Goal: Task Accomplishment & Management: Manage account settings

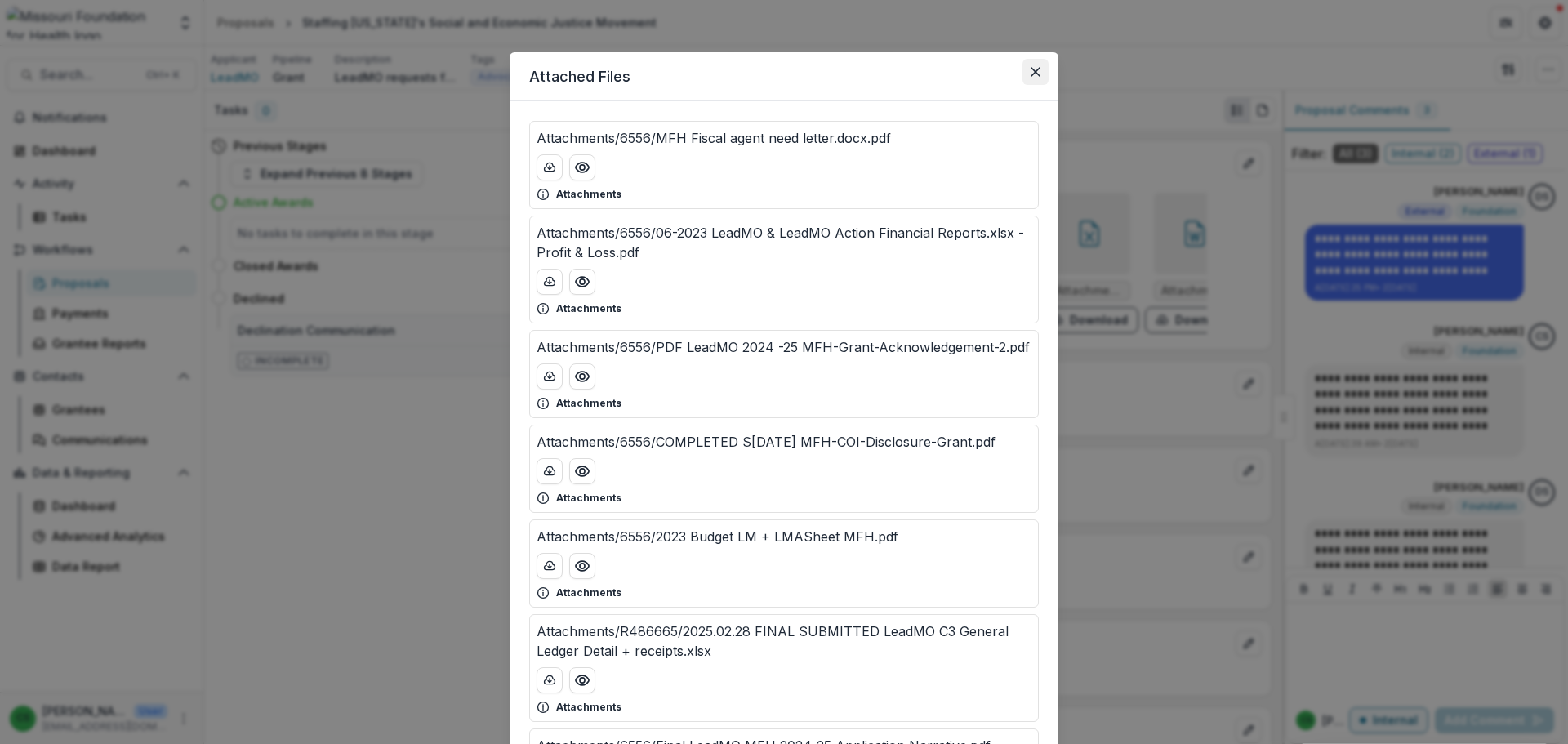
click at [1027, 69] on button "Close" at bounding box center [1035, 71] width 26 height 26
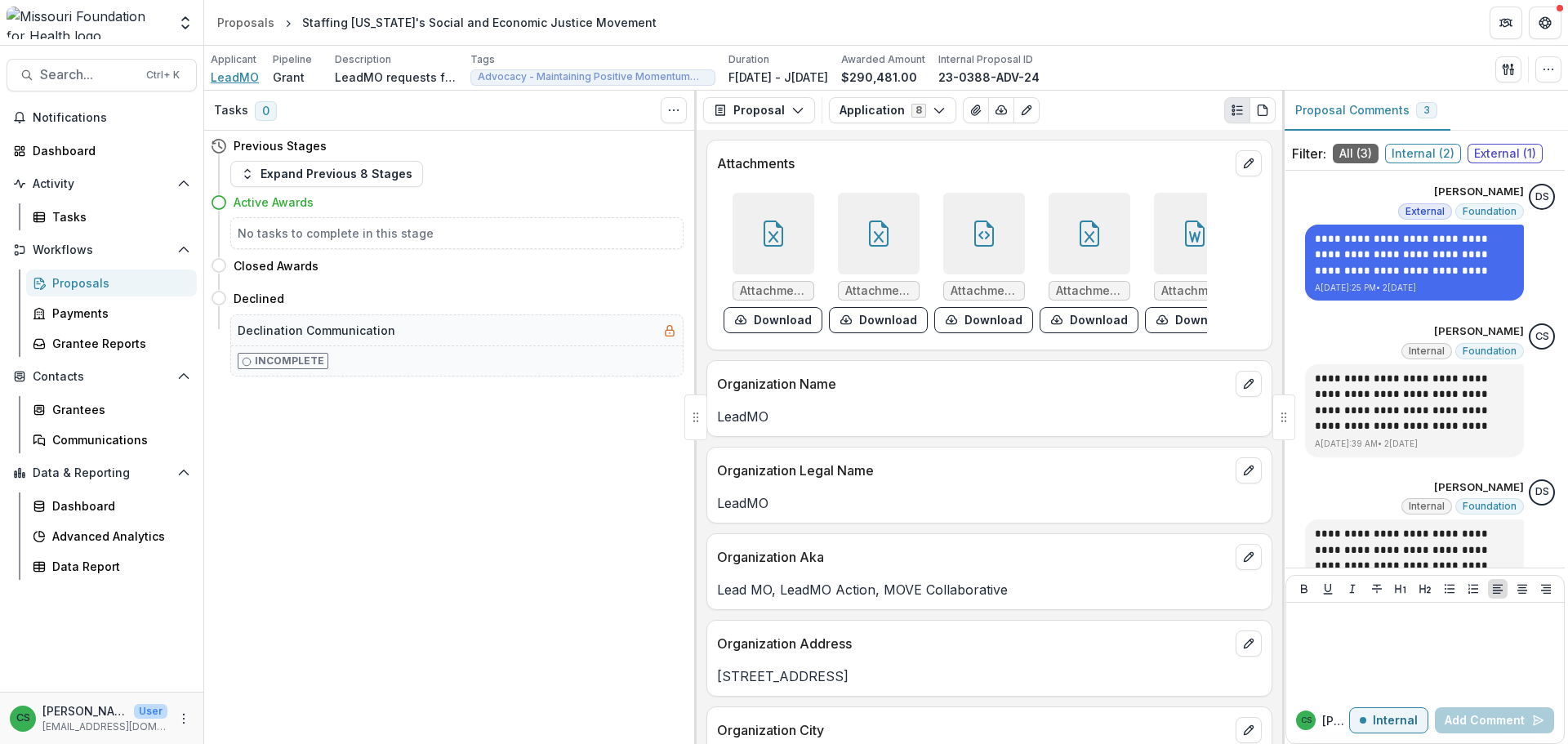
click at [248, 80] on span "LeadMO" at bounding box center [235, 77] width 49 height 18
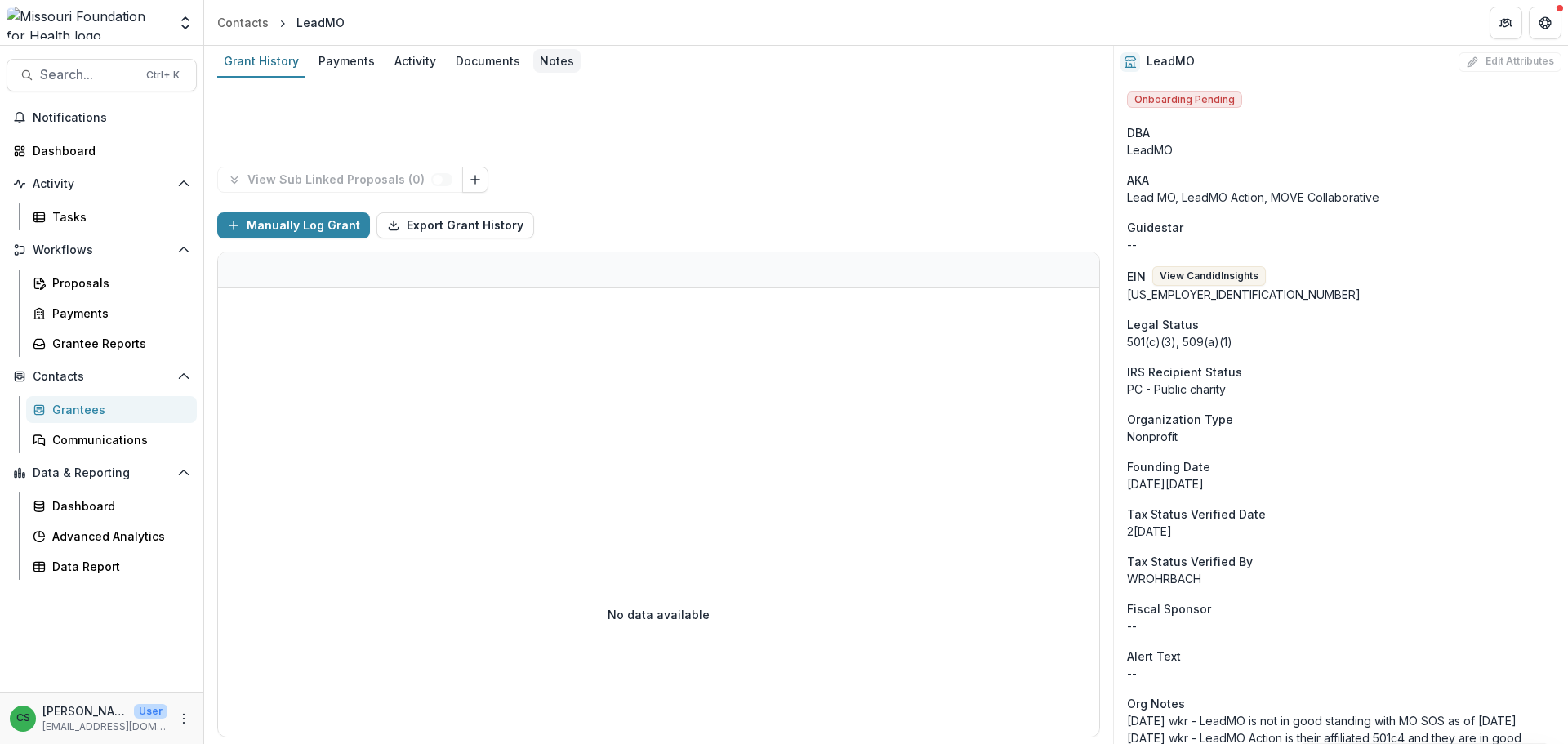
click at [542, 64] on div "Notes" at bounding box center [557, 61] width 48 height 23
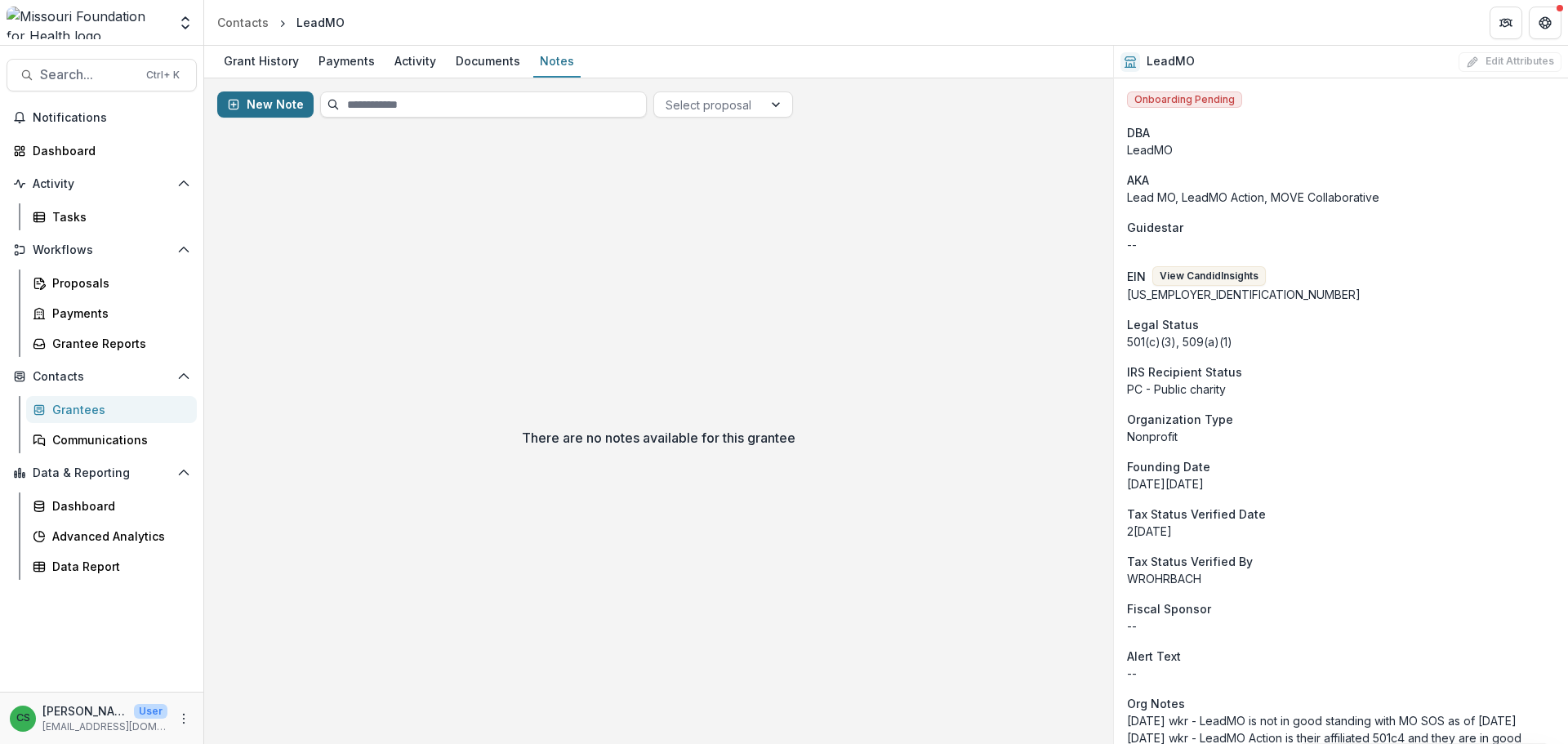
click at [247, 110] on button "New Note" at bounding box center [265, 104] width 96 height 26
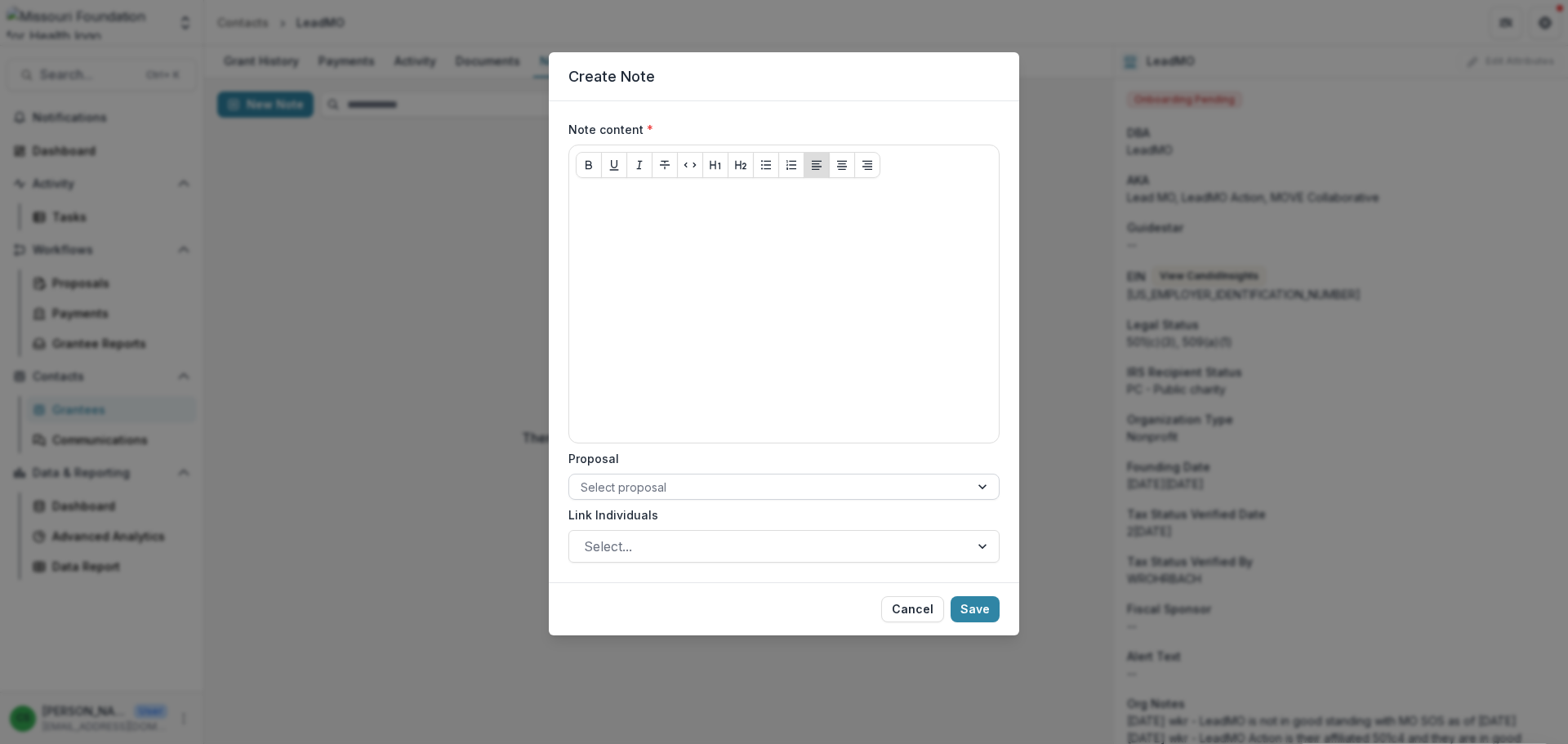
click at [671, 480] on div at bounding box center [769, 487] width 377 height 20
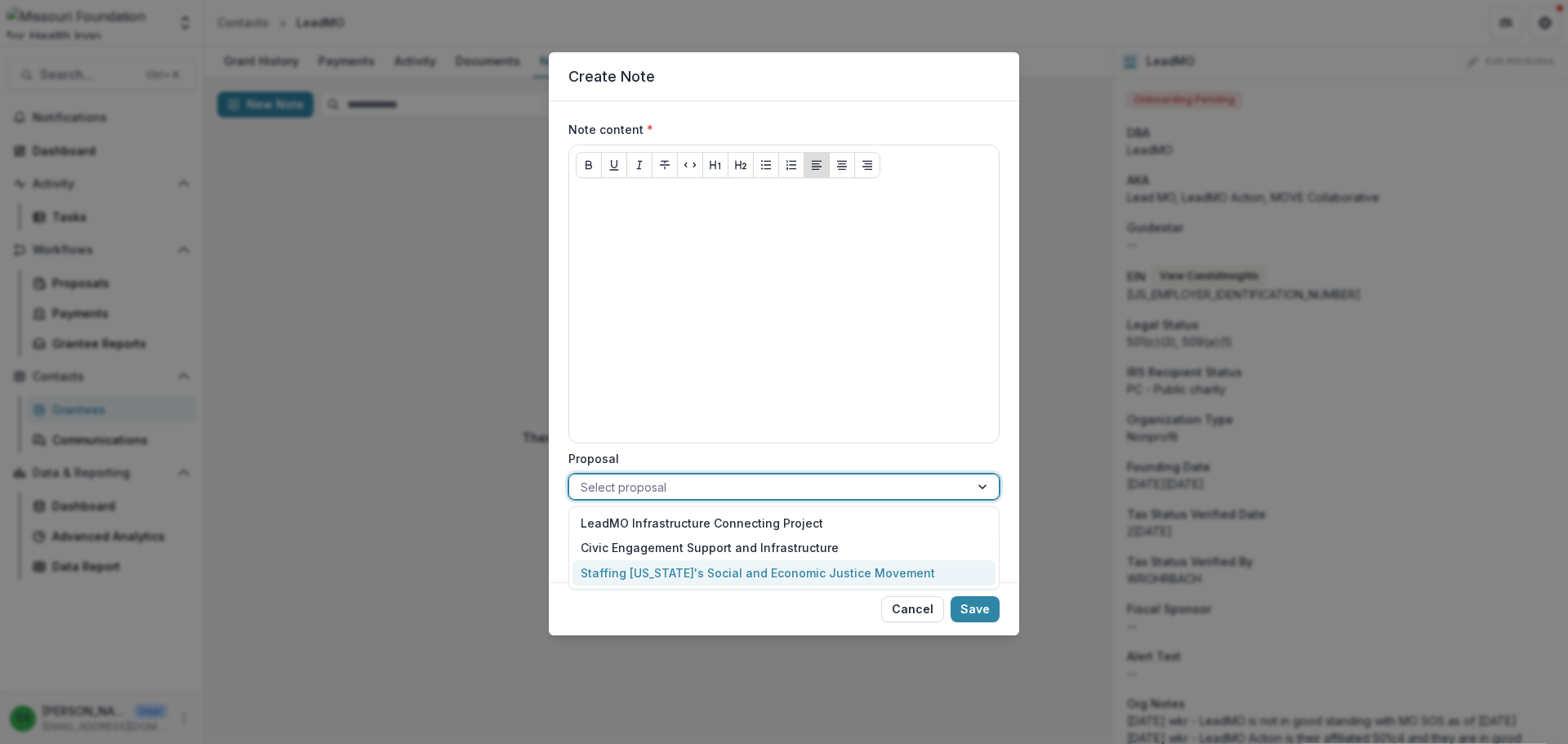
click at [691, 576] on div "Staffing [US_STATE]'s Social and Economic Justice Movement" at bounding box center [784, 573] width 423 height 25
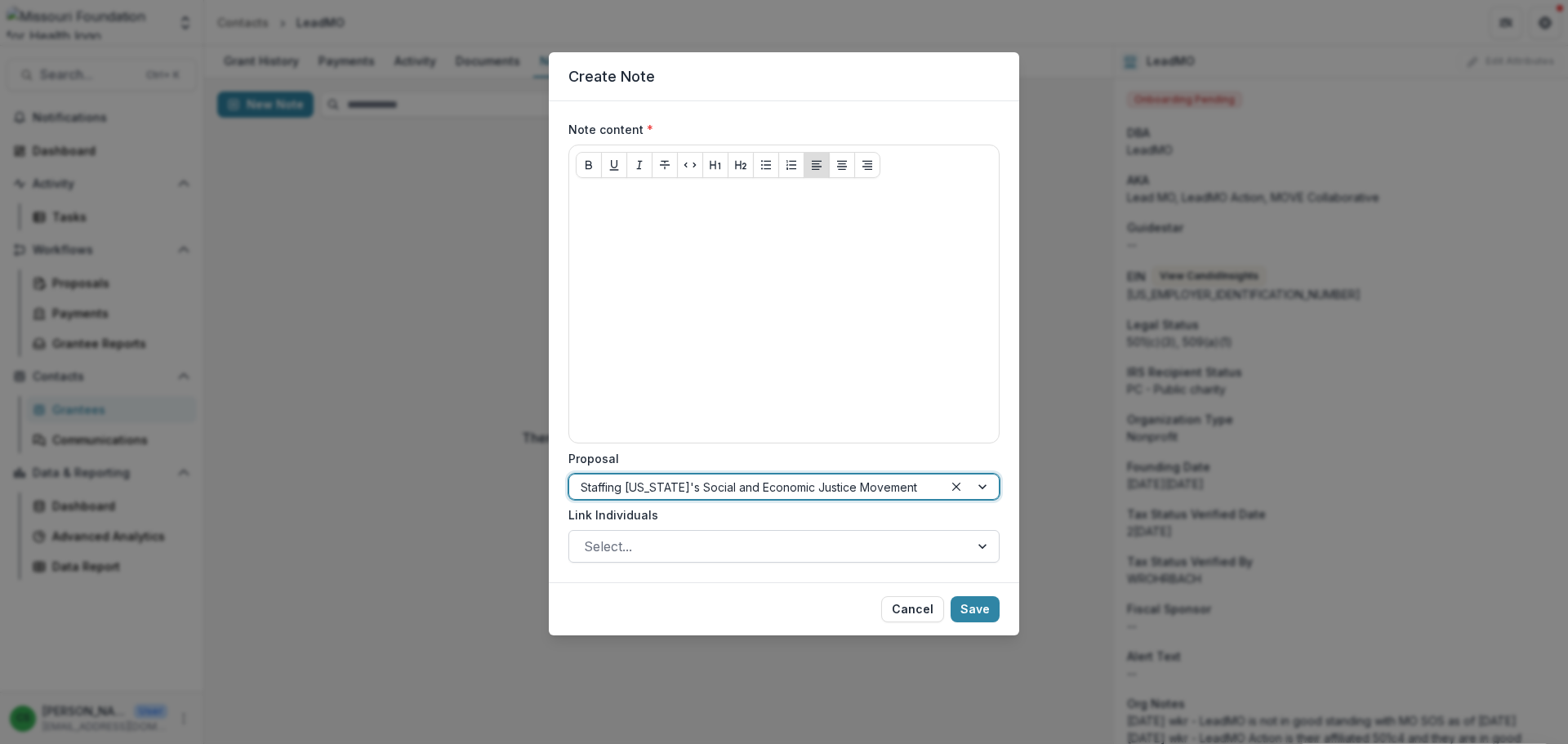
click at [690, 560] on div "Select..." at bounding box center [783, 546] width 431 height 33
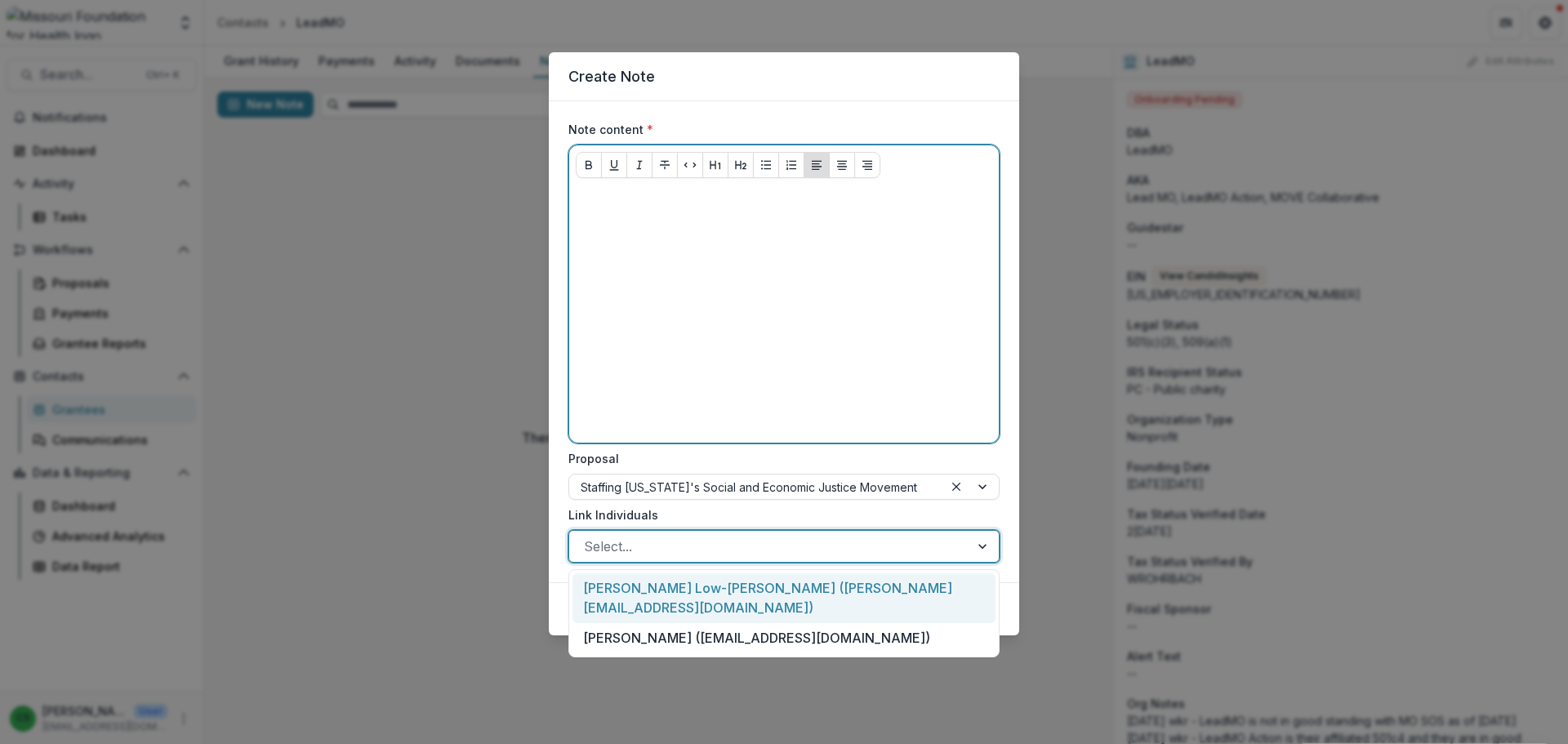
click at [752, 341] on div at bounding box center [784, 313] width 417 height 245
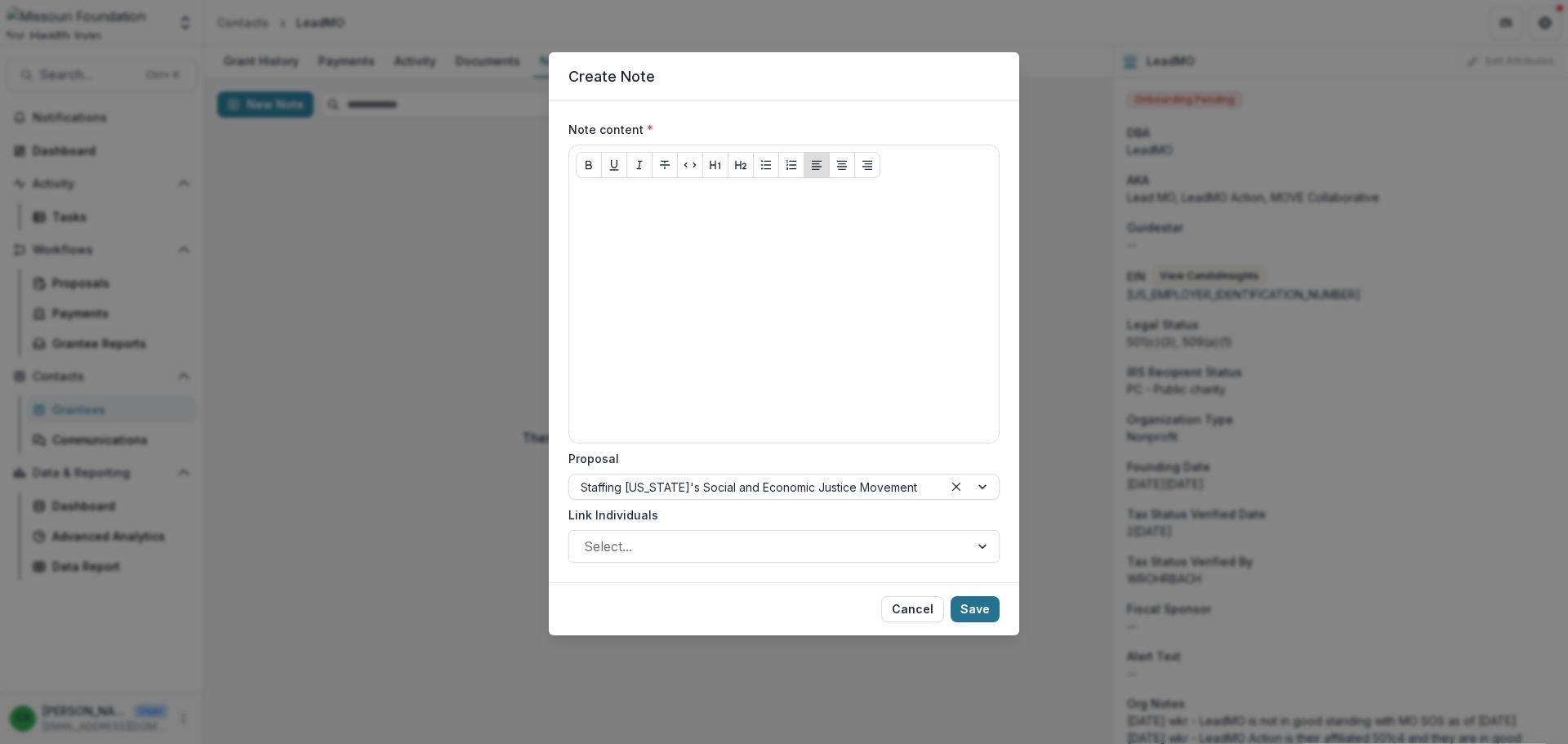
click at [978, 612] on button "Save" at bounding box center [975, 609] width 49 height 26
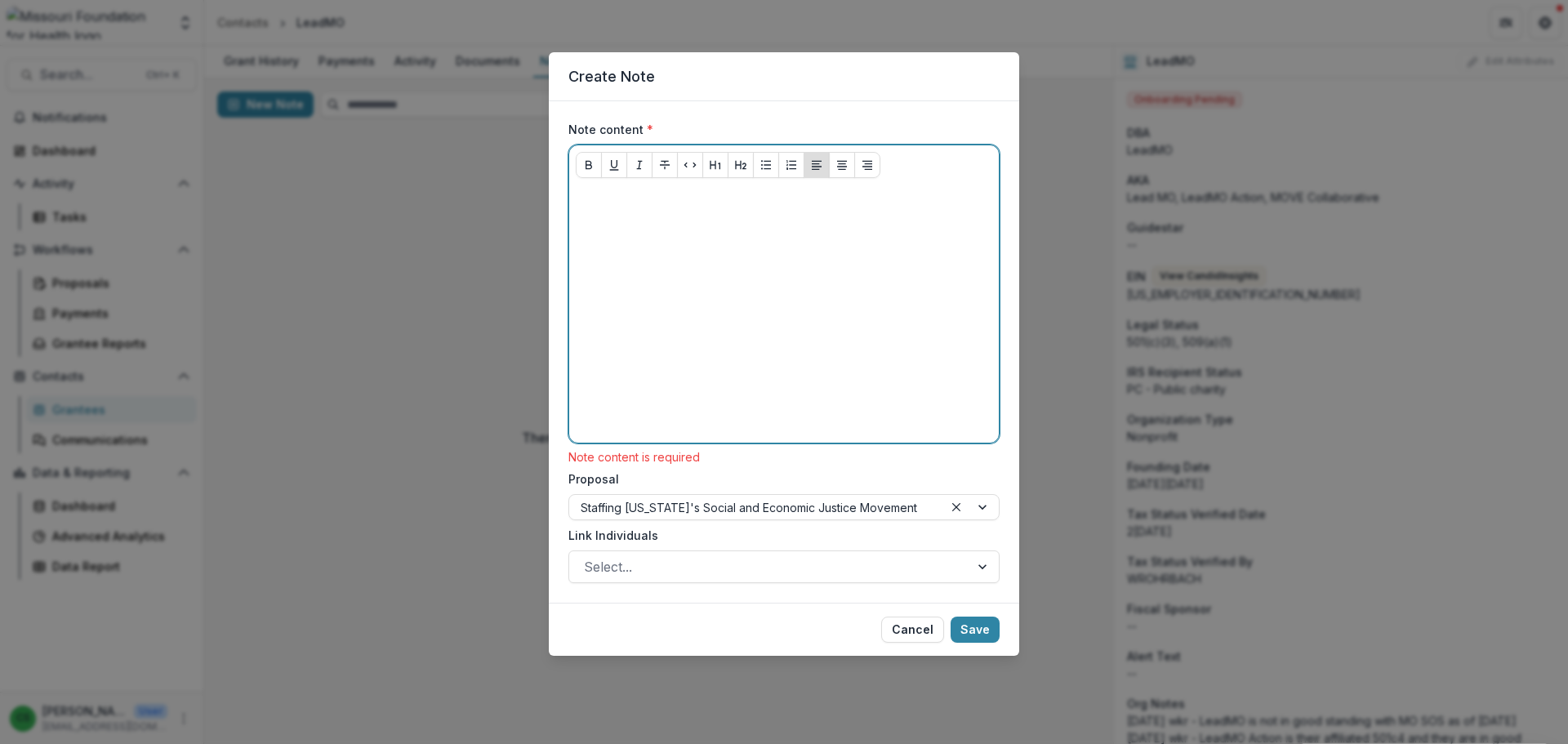
click at [727, 236] on div at bounding box center [784, 313] width 417 height 245
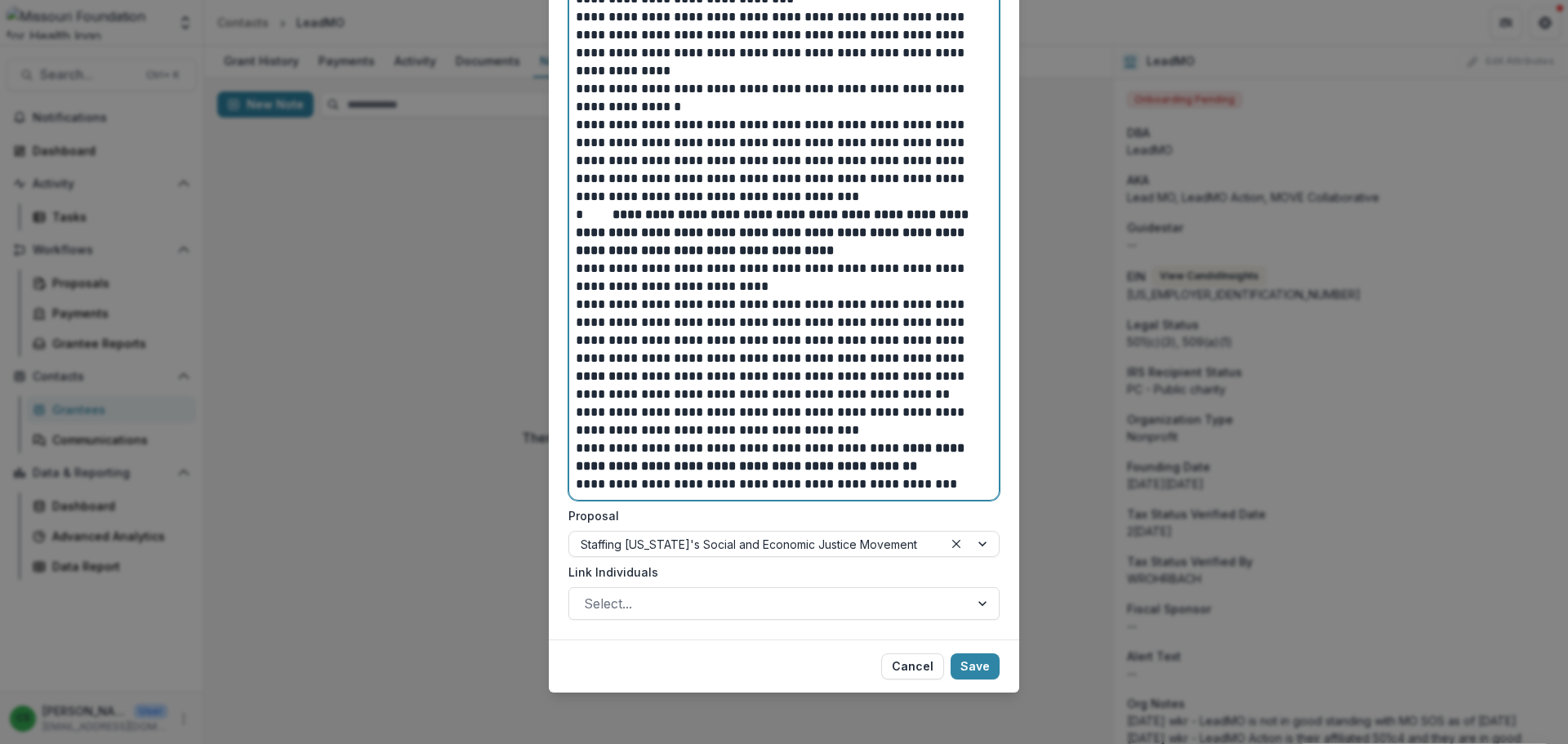
scroll to position [1496, 0]
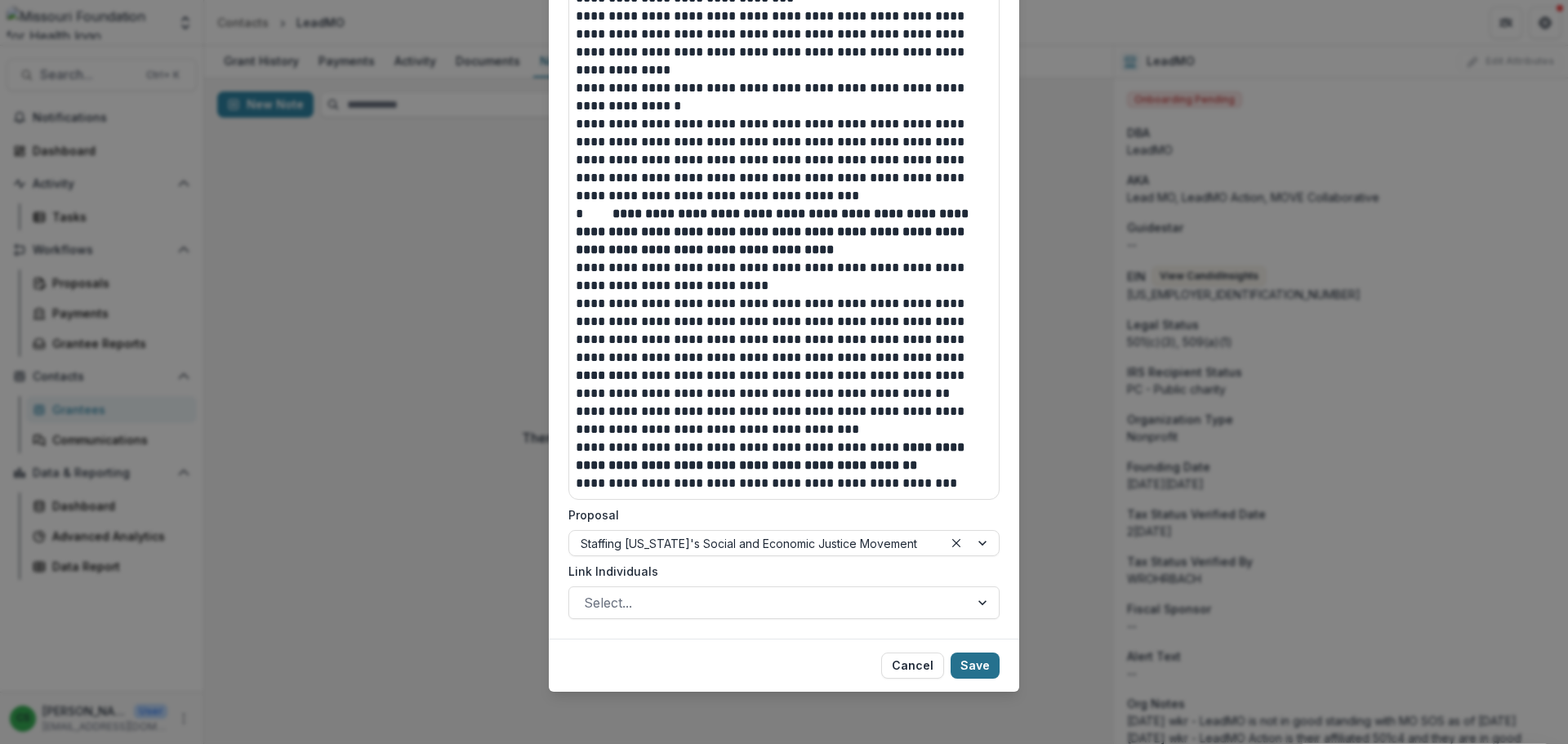
click at [972, 667] on button "Save" at bounding box center [975, 665] width 49 height 26
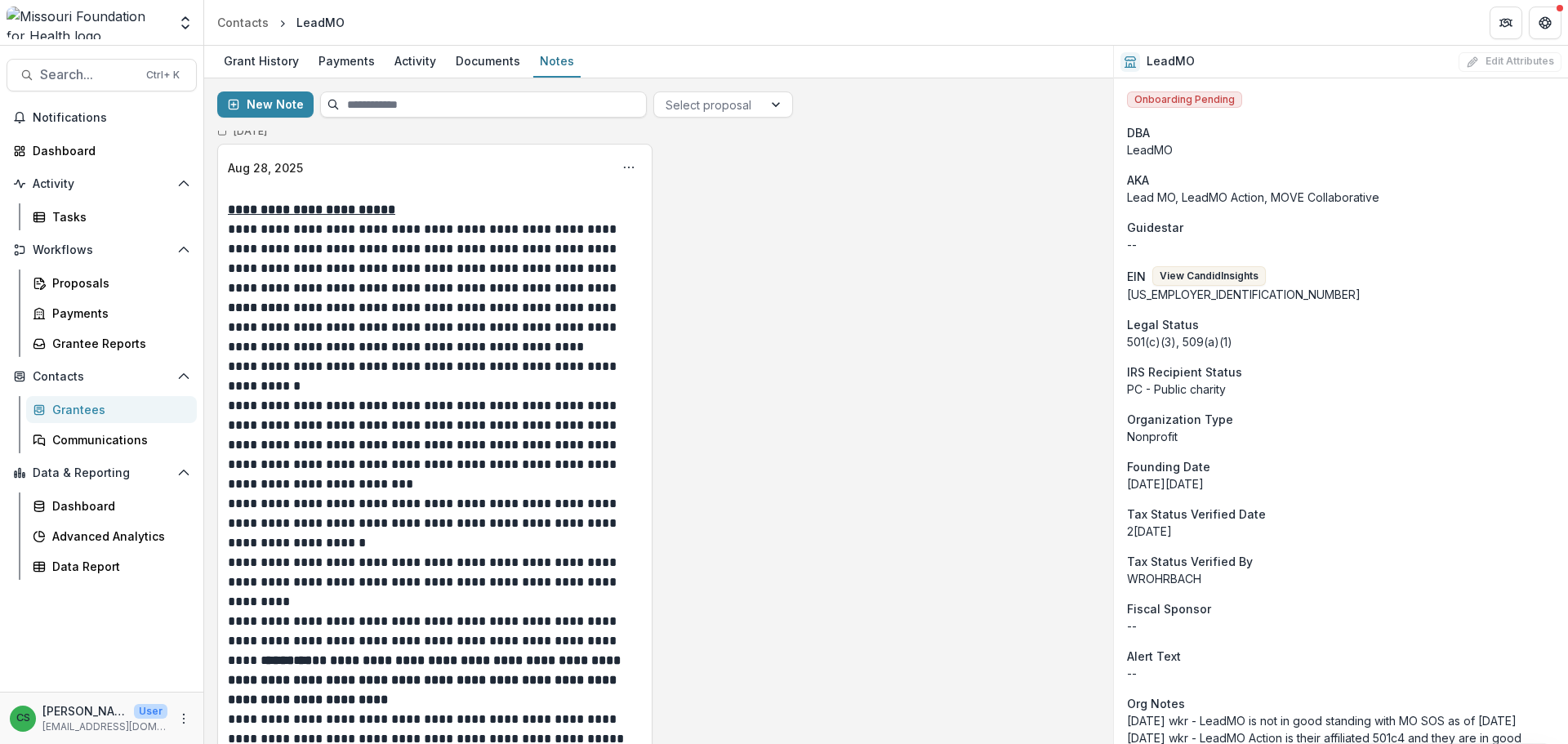
scroll to position [0, 0]
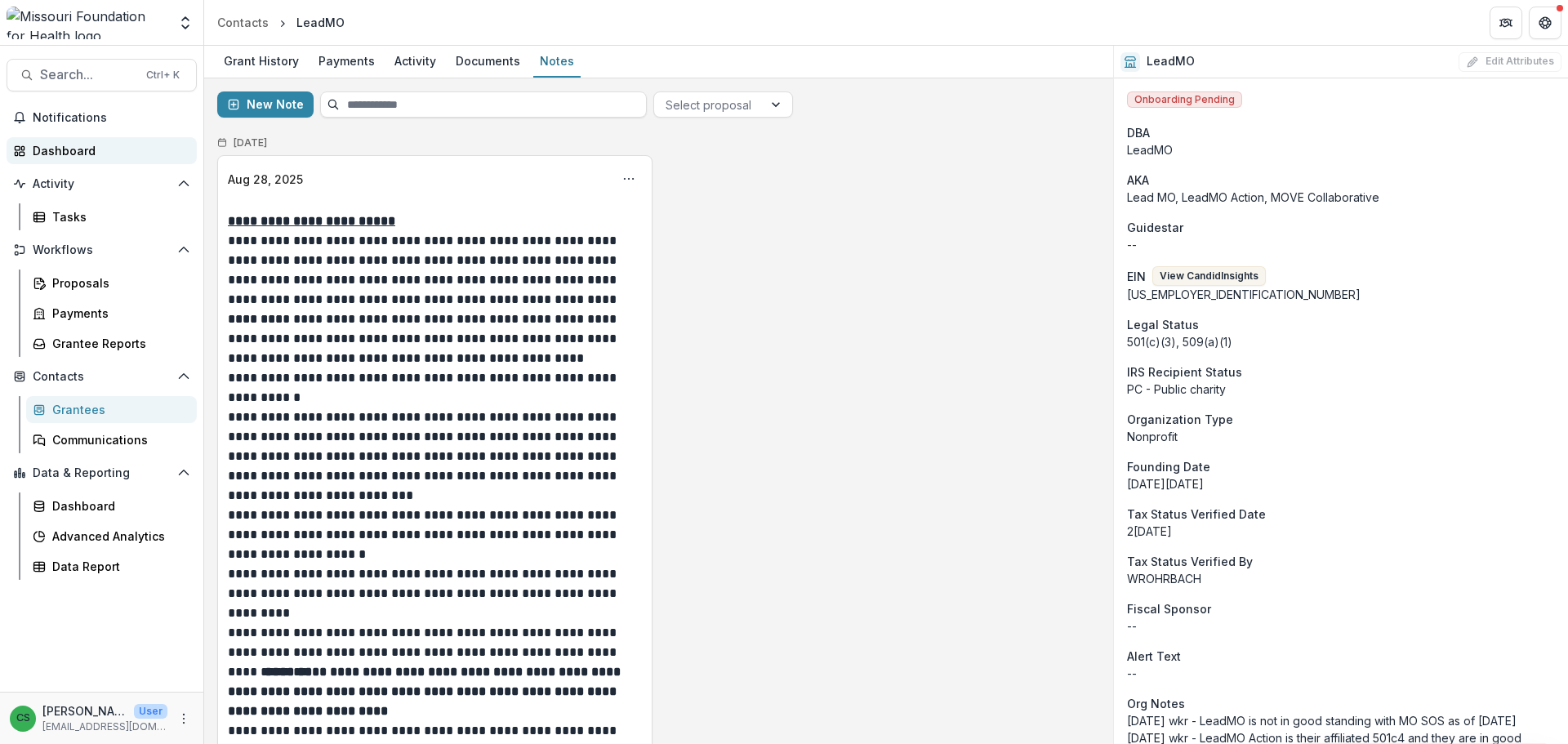
click at [100, 149] on div "Dashboard" at bounding box center [108, 151] width 151 height 18
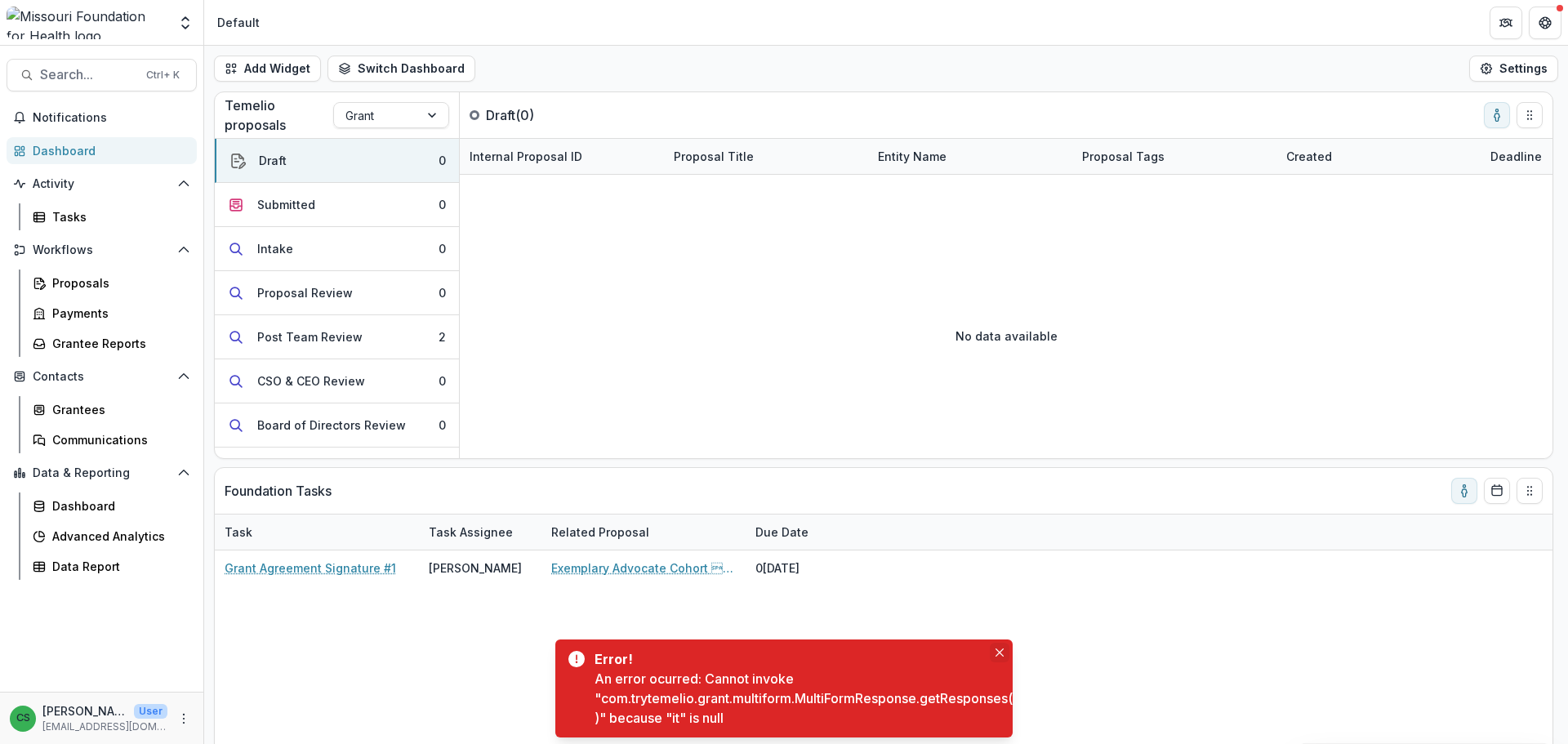
click at [998, 652] on icon "Close" at bounding box center [1000, 653] width 8 height 8
